Goal: Task Accomplishment & Management: Manage account settings

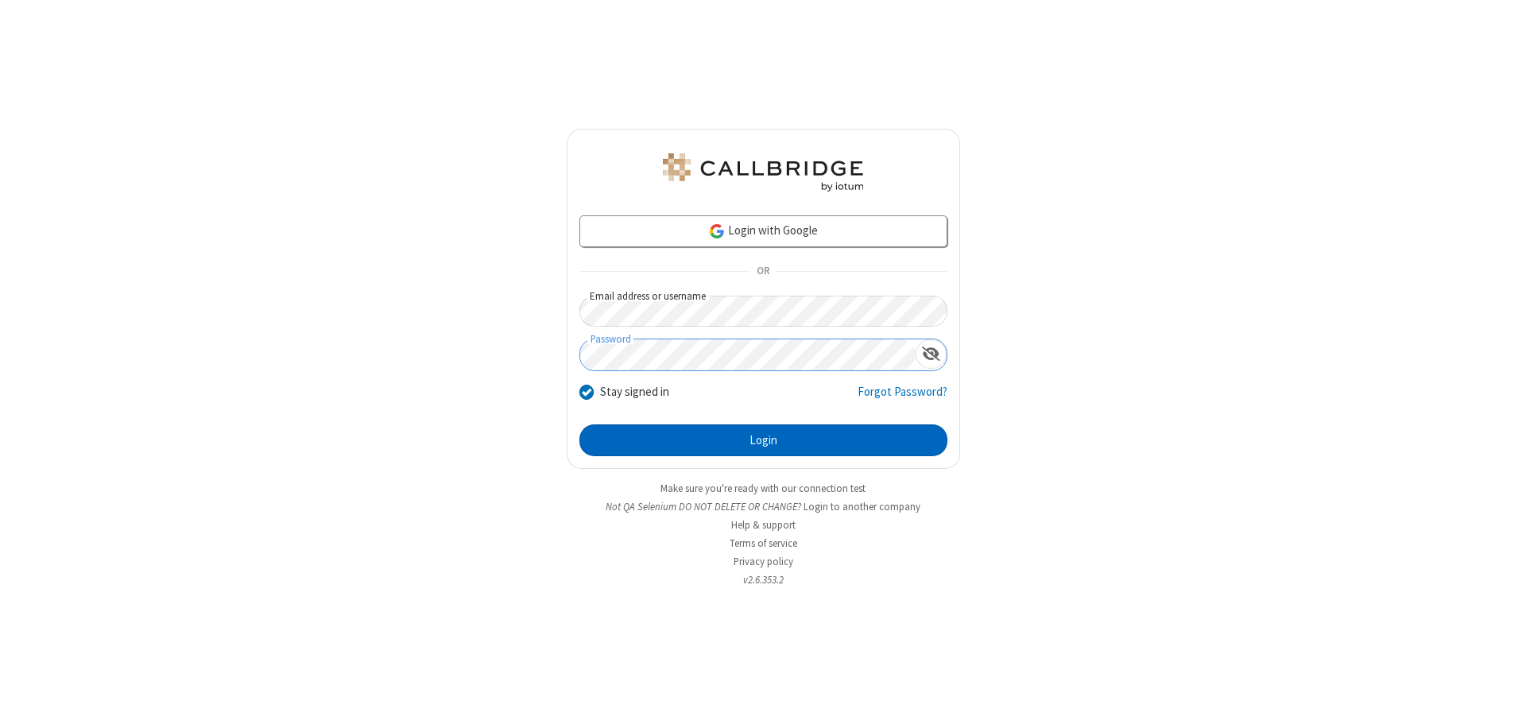
click at [763, 440] on button "Login" at bounding box center [763, 440] width 368 height 32
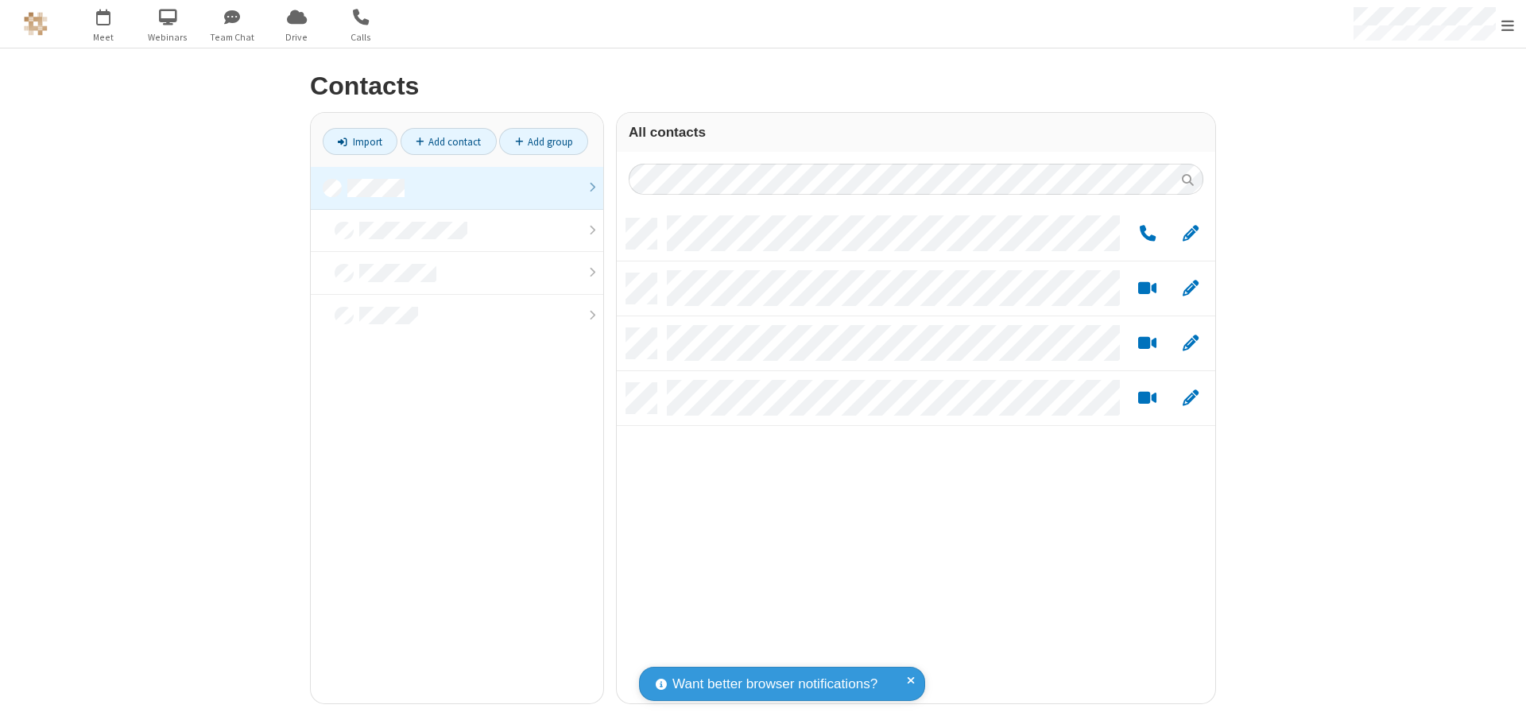
scroll to position [485, 587]
click at [457, 188] on link at bounding box center [457, 188] width 293 height 43
click at [544, 141] on link "Add group" at bounding box center [543, 141] width 89 height 27
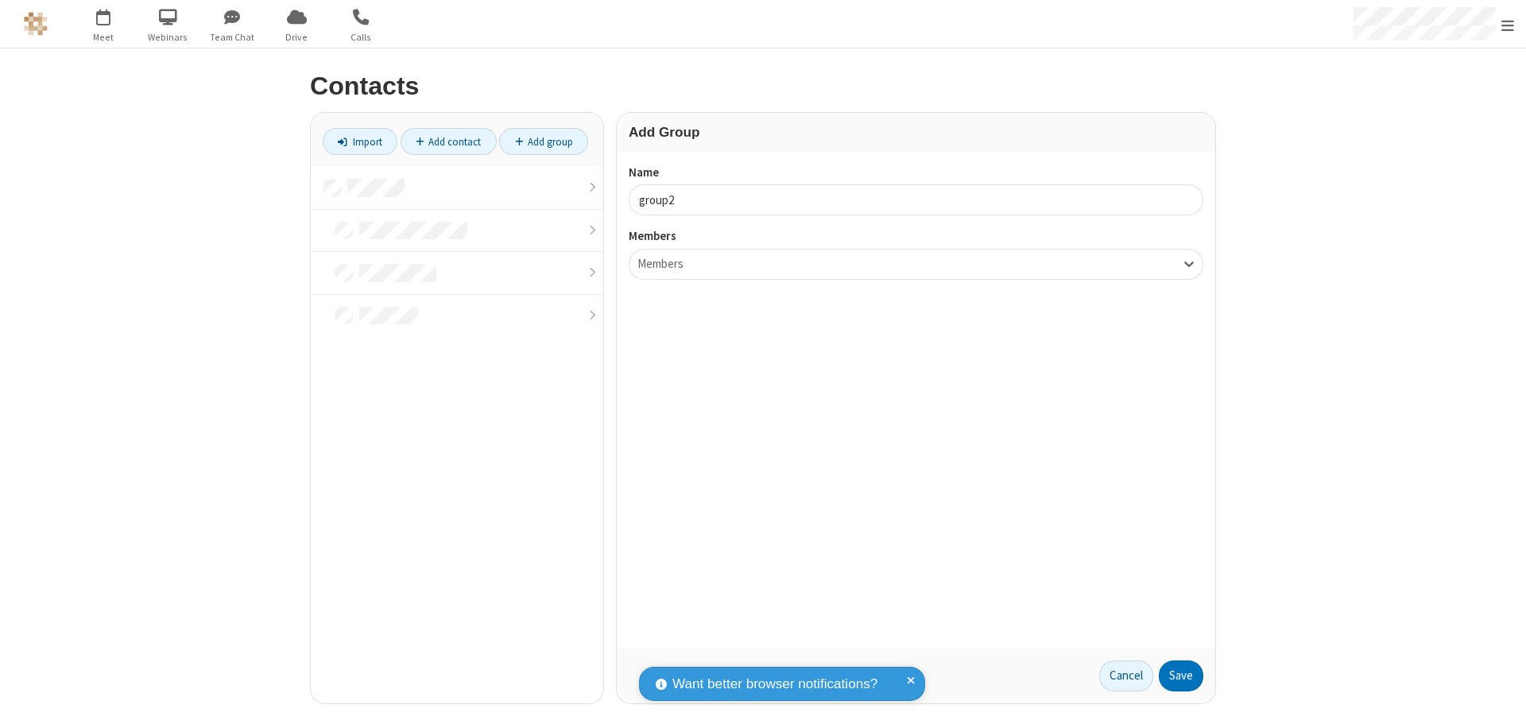
type input "group2"
type input "name19"
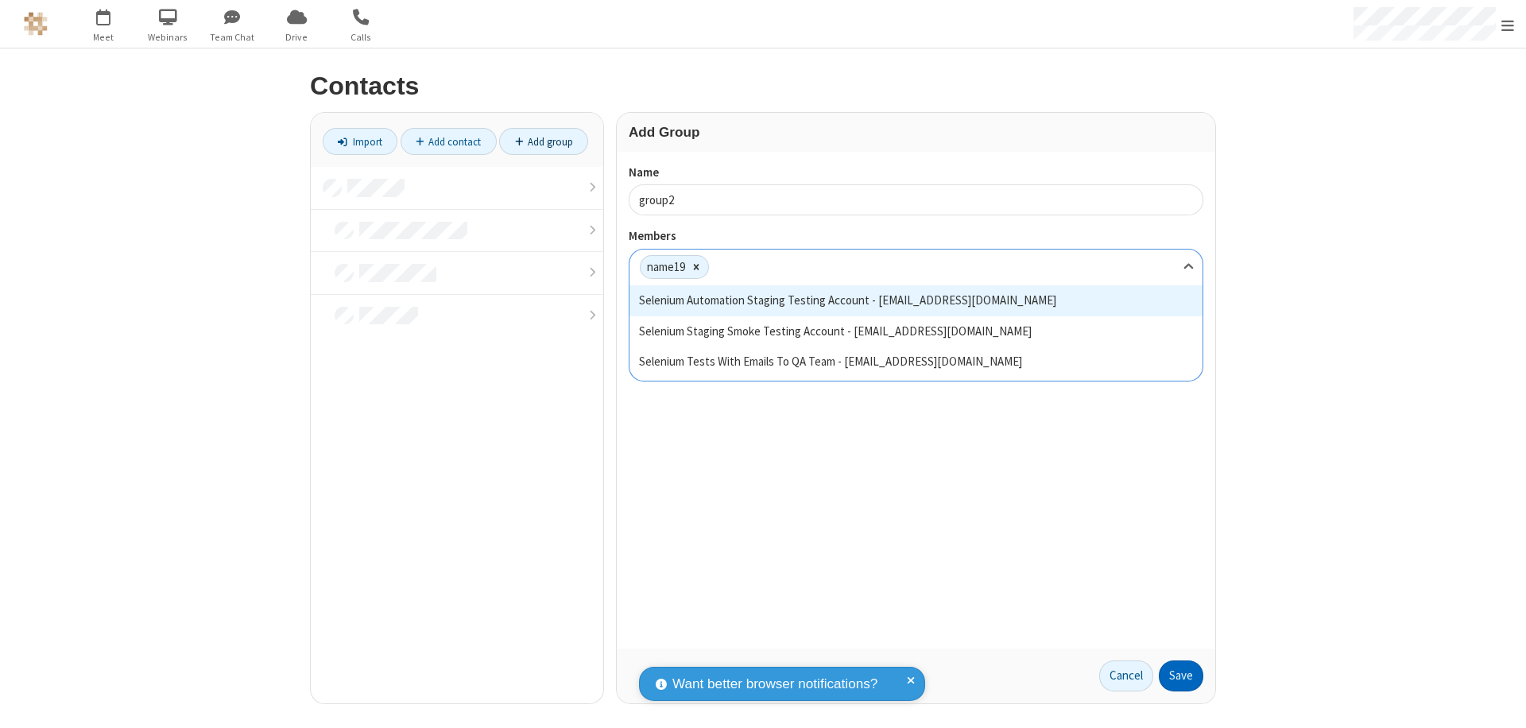
click at [1181, 676] on button "Save" at bounding box center [1181, 677] width 45 height 32
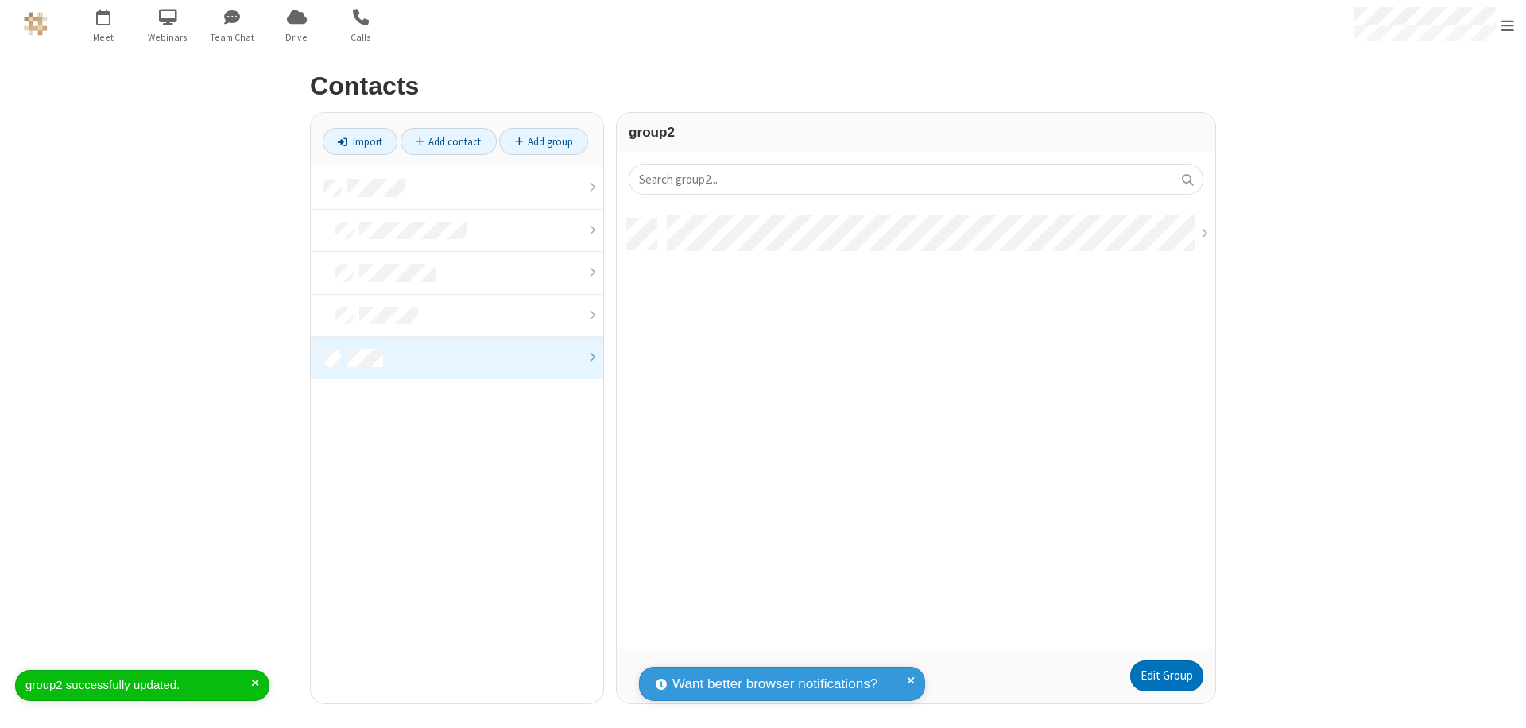
scroll to position [430, 587]
click at [1166, 676] on link "Edit Group" at bounding box center [1166, 677] width 73 height 32
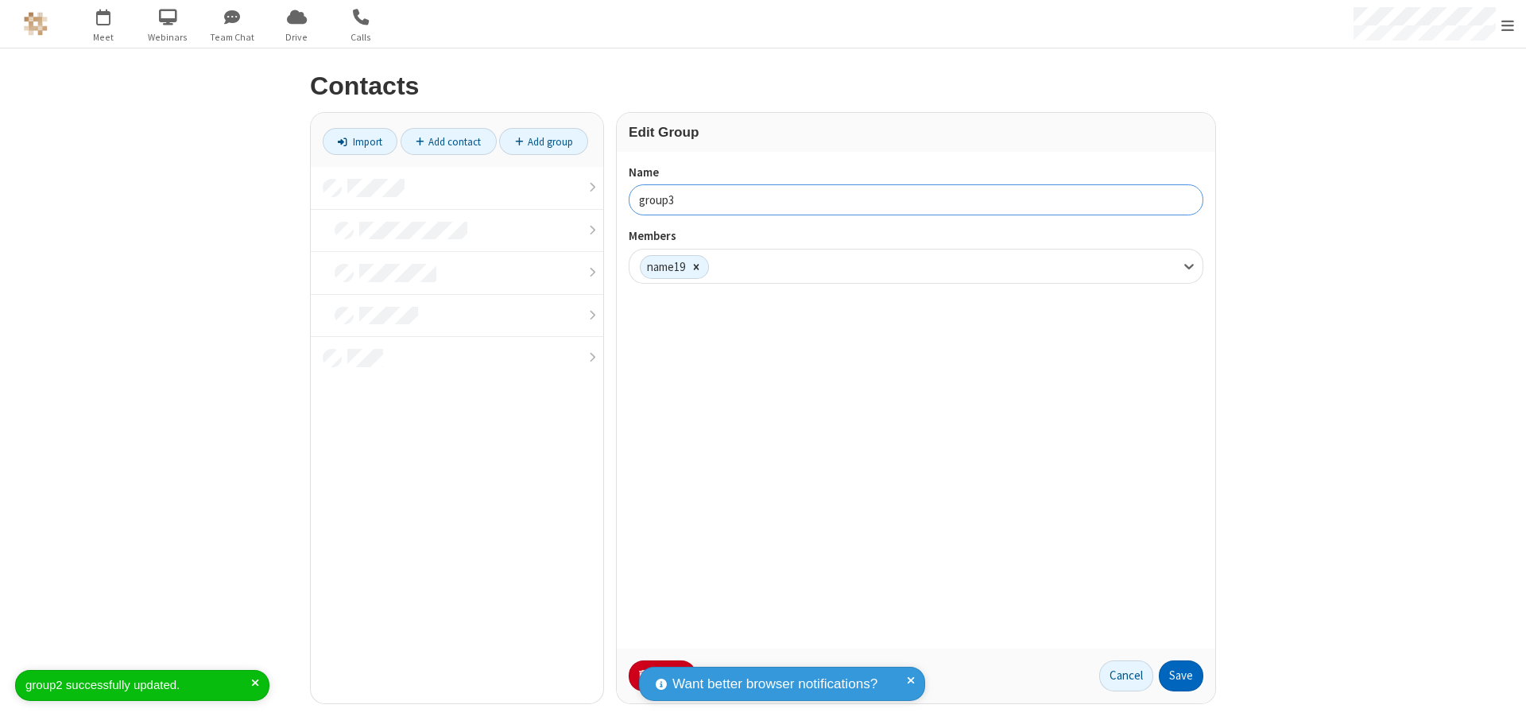
type input "group3"
click at [1181, 676] on button "Save" at bounding box center [1181, 677] width 45 height 32
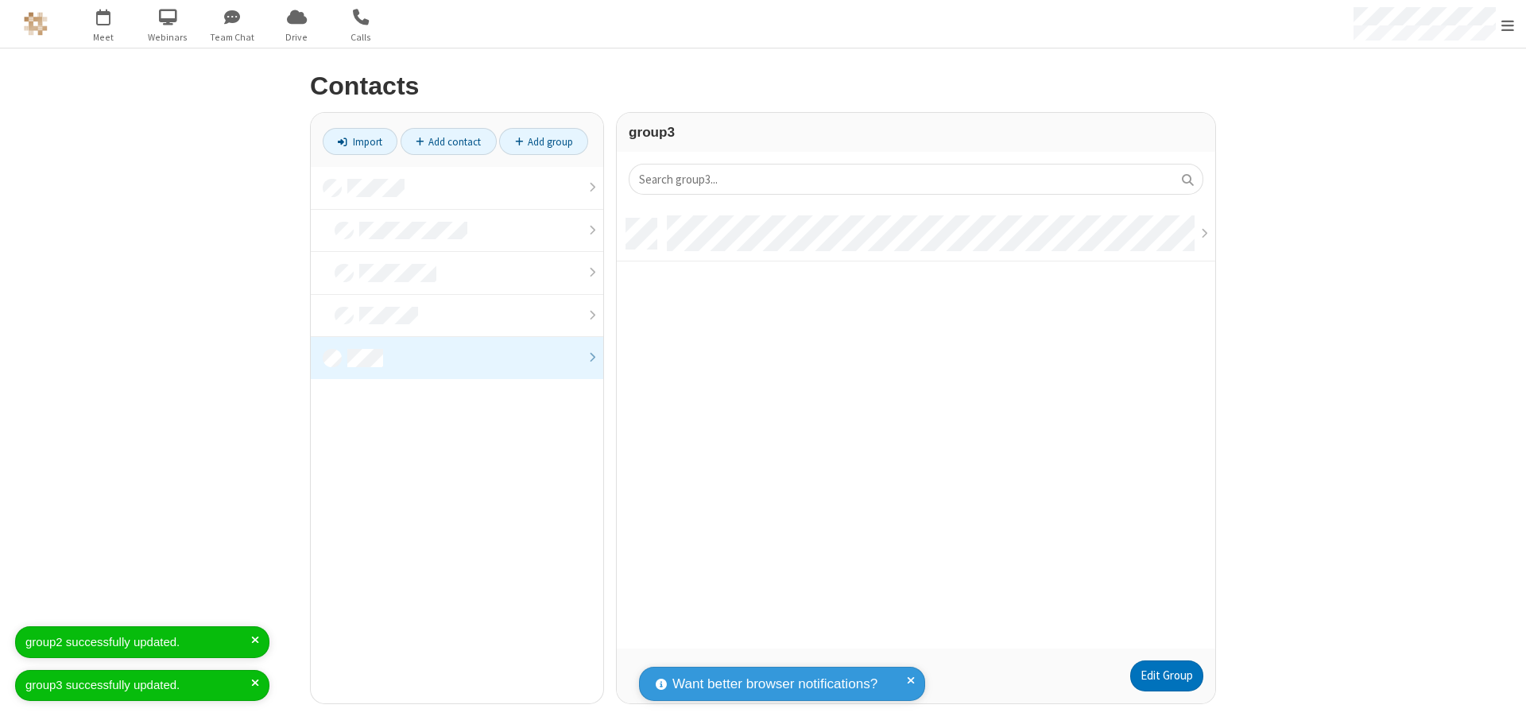
scroll to position [430, 587]
